Goal: Information Seeking & Learning: Learn about a topic

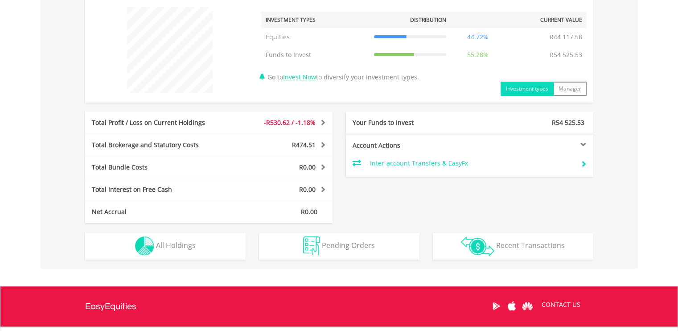
scroll to position [342, 0]
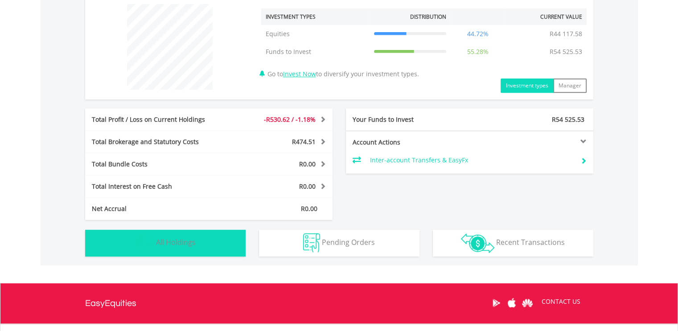
click at [178, 245] on span "All Holdings" at bounding box center [176, 242] width 40 height 10
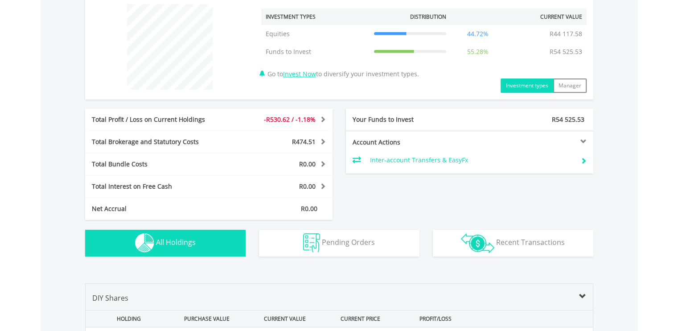
scroll to position [625, 0]
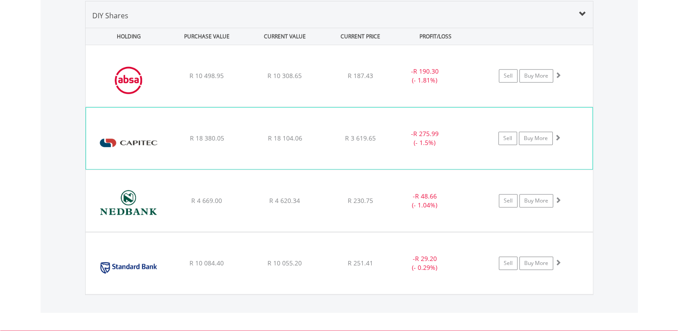
click at [129, 141] on img at bounding box center [128, 143] width 77 height 48
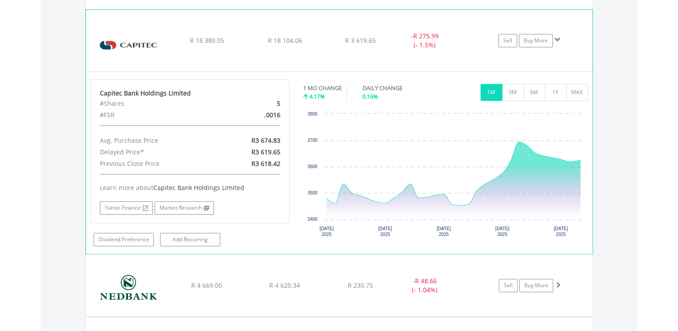
scroll to position [731, 0]
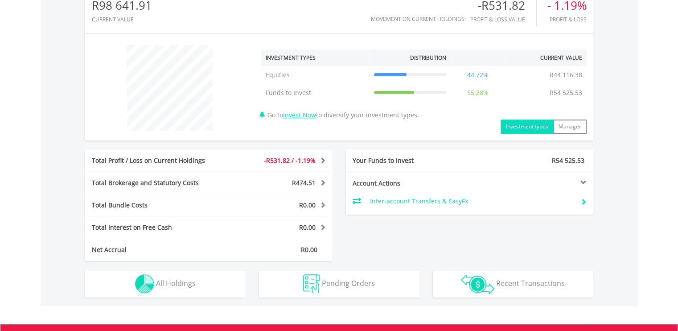
scroll to position [303, 0]
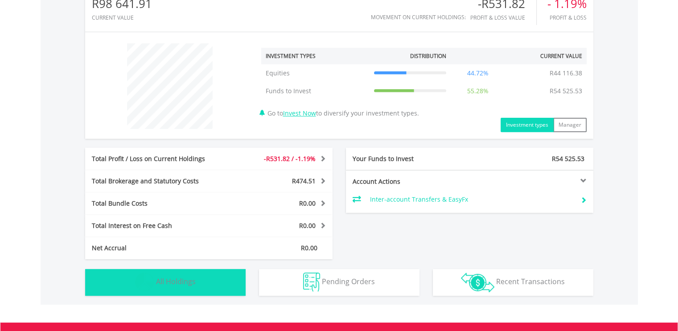
click at [177, 280] on span "All Holdings" at bounding box center [176, 281] width 40 height 10
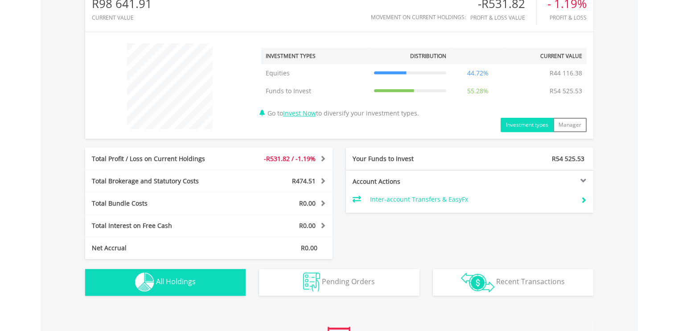
scroll to position [625, 0]
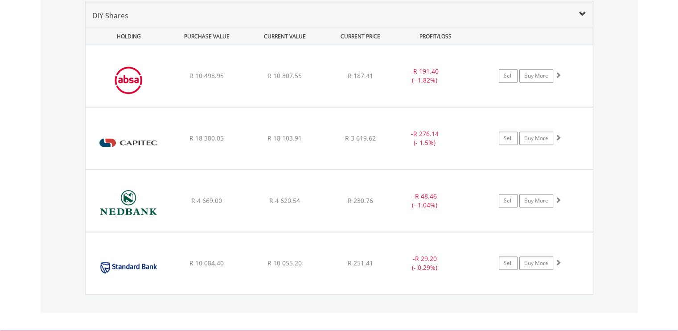
click at [177, 107] on div "﻿ Standard Bank Group Limited R 10 084.40 R 10 055.20 R 251.41 - R 29.20 (- 0.2…" at bounding box center [339, 76] width 507 height 62
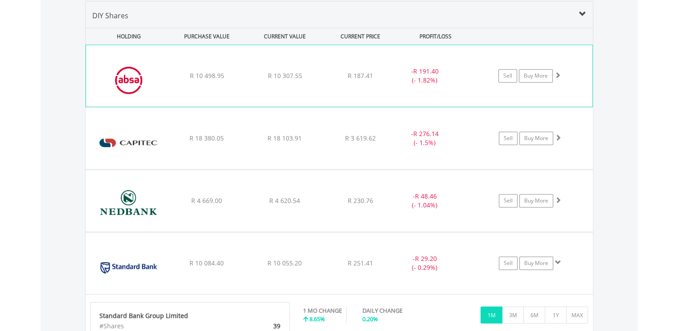
click at [161, 91] on img at bounding box center [128, 80] width 77 height 48
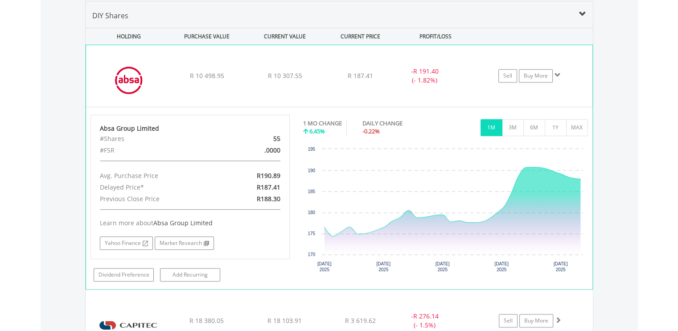
click at [149, 78] on img at bounding box center [128, 80] width 77 height 48
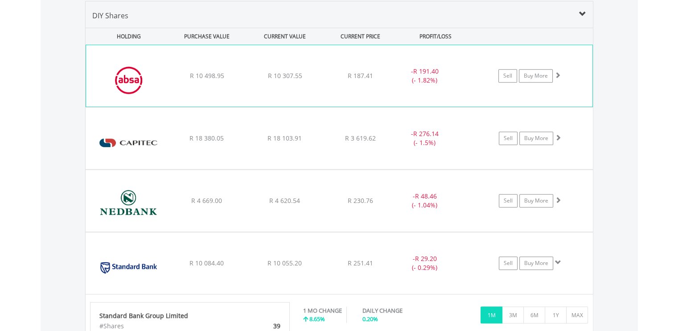
click at [148, 91] on img at bounding box center [128, 80] width 77 height 48
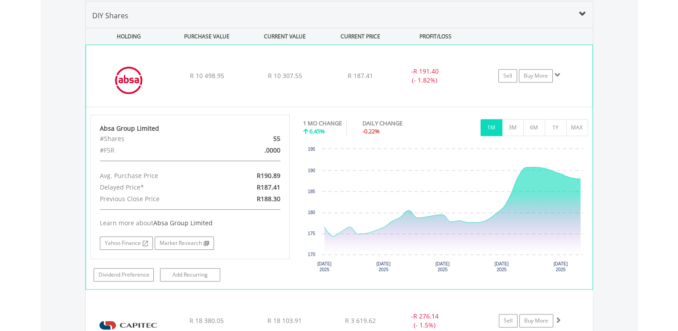
click at [146, 92] on img at bounding box center [128, 80] width 77 height 48
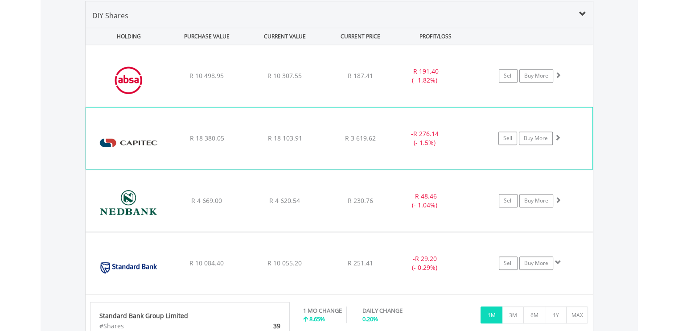
click at [141, 146] on img at bounding box center [128, 143] width 77 height 48
